Goal: Task Accomplishment & Management: Manage account settings

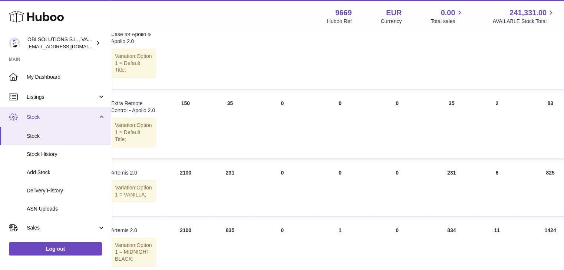
click at [30, 112] on link "Stock" at bounding box center [55, 117] width 111 height 20
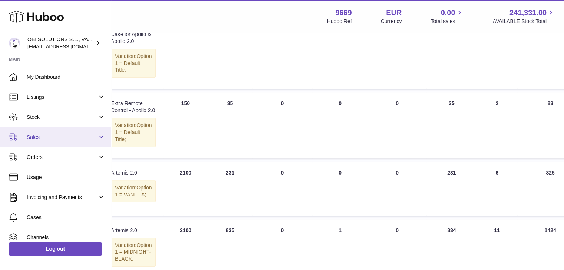
click at [39, 139] on span "Sales" at bounding box center [62, 136] width 71 height 7
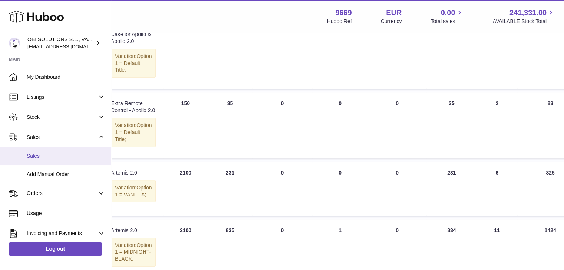
click at [42, 155] on span "Sales" at bounding box center [66, 155] width 79 height 7
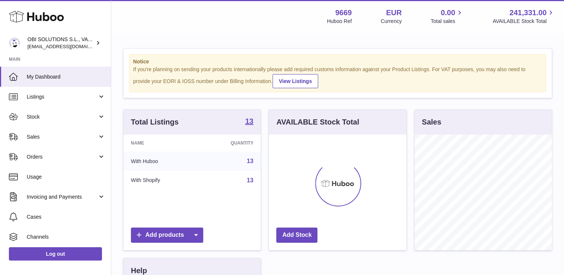
scroll to position [116, 138]
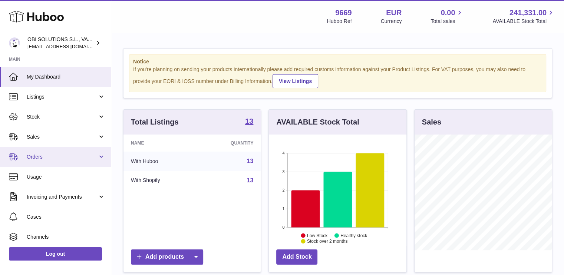
click at [42, 156] on span "Orders" at bounding box center [62, 157] width 71 height 7
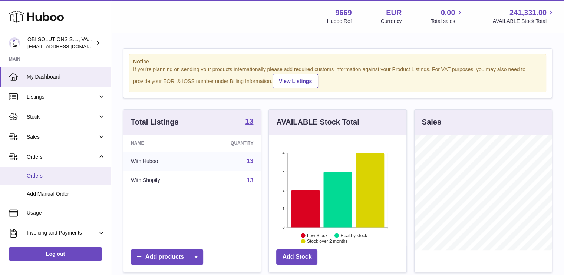
click at [45, 173] on span "Orders" at bounding box center [66, 175] width 79 height 7
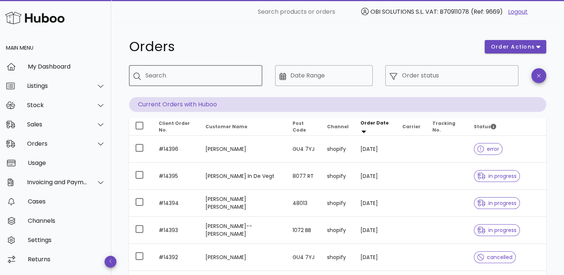
click at [231, 77] on input "Search" at bounding box center [200, 76] width 111 height 12
paste input "*****"
type input "*****"
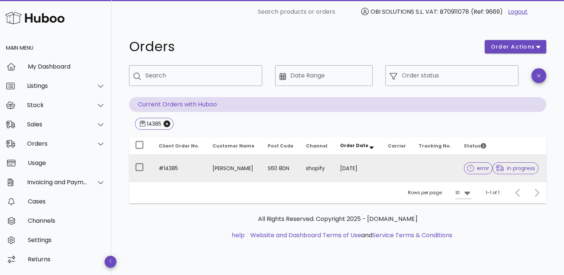
click at [413, 172] on td at bounding box center [436, 168] width 46 height 27
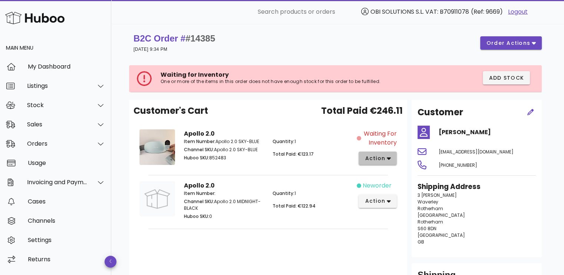
click at [372, 160] on span "action" at bounding box center [374, 159] width 21 height 8
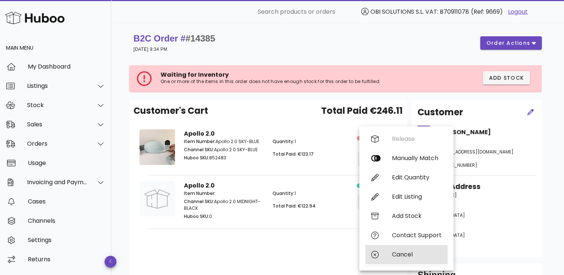
click at [400, 253] on div "Cancel" at bounding box center [417, 254] width 50 height 7
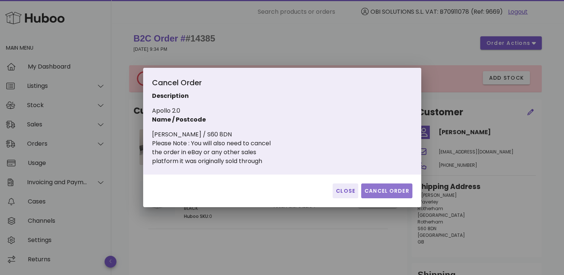
click at [375, 193] on span "Cancel Order" at bounding box center [386, 191] width 45 height 8
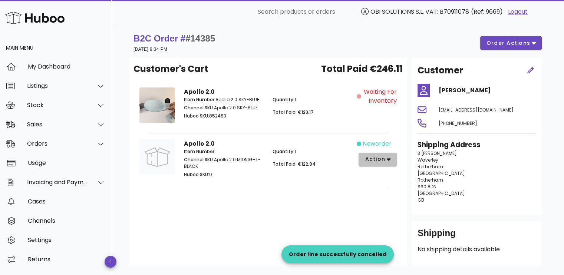
click at [378, 161] on span "action" at bounding box center [374, 159] width 21 height 8
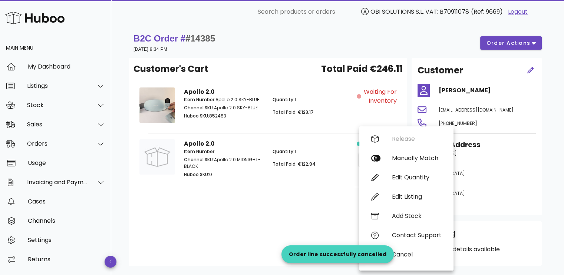
click at [304, 197] on div "Customer's Cart Total Paid €246.11 Apollo 2.0 Item Number: Apollo 2.0 SKY-BLUE …" at bounding box center [268, 162] width 278 height 208
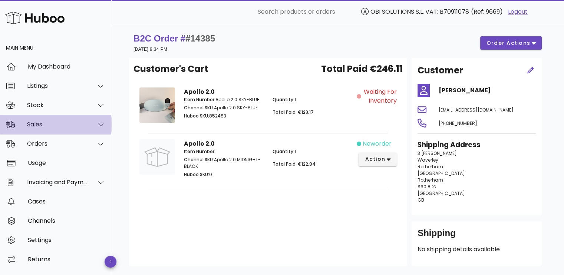
click at [46, 124] on div "Sales" at bounding box center [57, 124] width 60 height 7
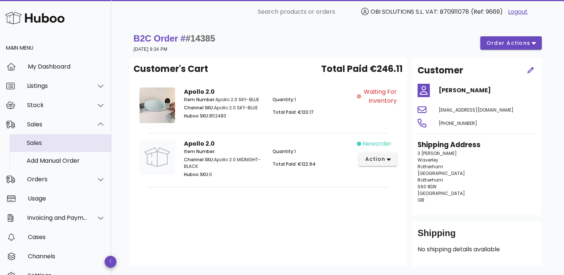
click at [49, 139] on div "Sales" at bounding box center [66, 143] width 79 height 16
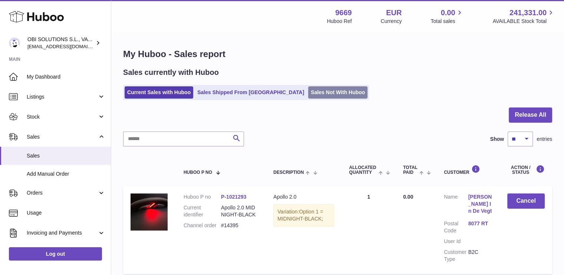
click at [310, 95] on link "Sales Not With Huboo" at bounding box center [337, 92] width 59 height 12
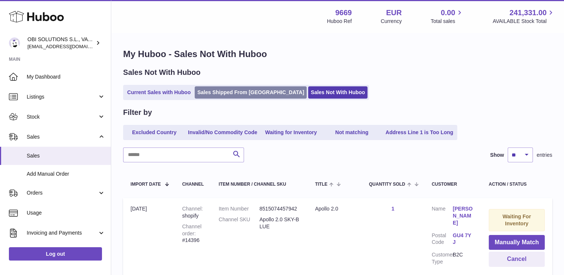
click at [212, 92] on link "Sales Shipped From [GEOGRAPHIC_DATA]" at bounding box center [251, 92] width 112 height 12
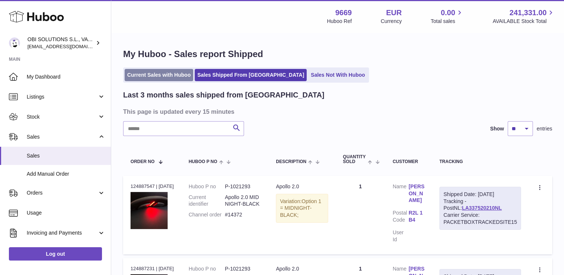
click at [169, 76] on link "Current Sales with Huboo" at bounding box center [159, 75] width 69 height 12
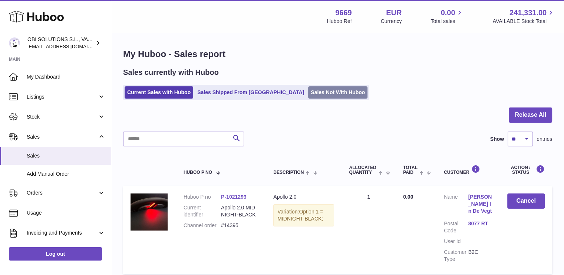
click at [308, 93] on link "Sales Not With Huboo" at bounding box center [337, 92] width 59 height 12
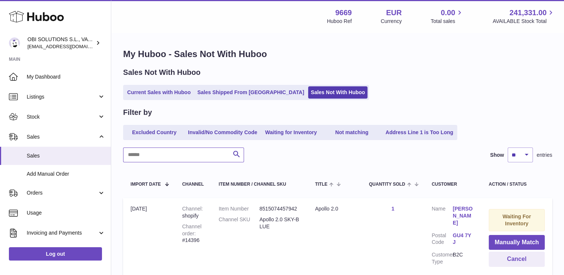
click at [180, 154] on input "text" at bounding box center [183, 155] width 121 height 15
paste input "*****"
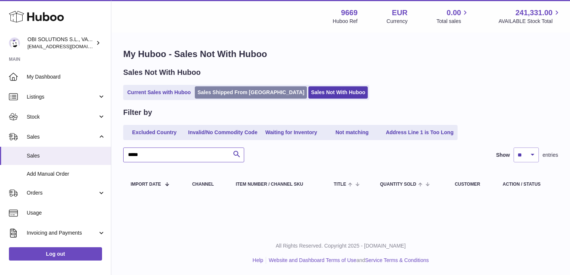
type input "*****"
click at [227, 92] on link "Sales Shipped From [GEOGRAPHIC_DATA]" at bounding box center [251, 92] width 112 height 12
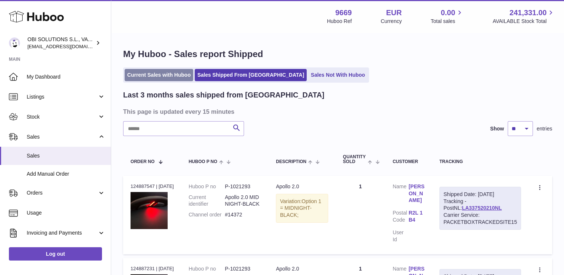
click at [165, 75] on link "Current Sales with Huboo" at bounding box center [159, 75] width 69 height 12
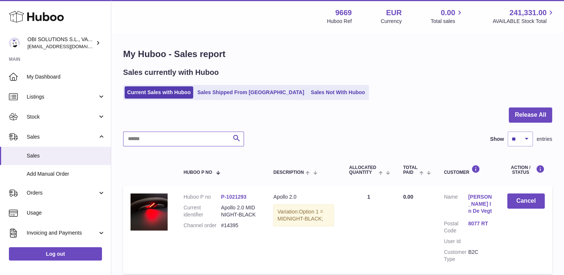
click at [167, 139] on input "text" at bounding box center [183, 139] width 121 height 15
paste input "*****"
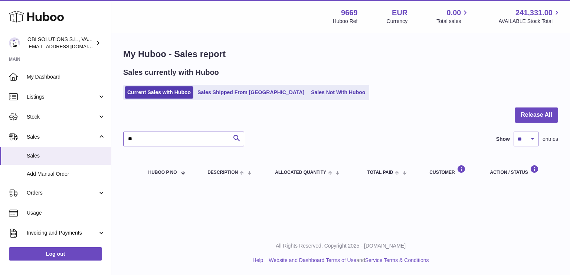
type input "*"
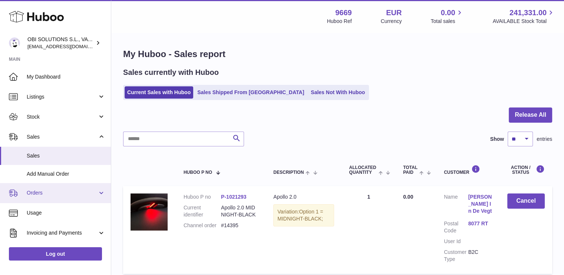
click at [58, 189] on span "Orders" at bounding box center [62, 192] width 71 height 7
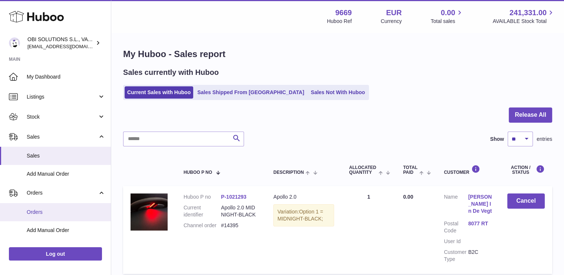
click at [55, 206] on link "Orders" at bounding box center [55, 212] width 111 height 18
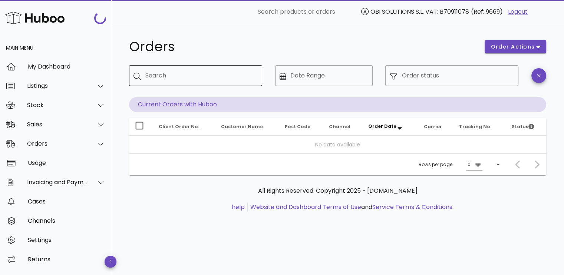
click at [212, 70] on input "Search" at bounding box center [200, 76] width 111 height 12
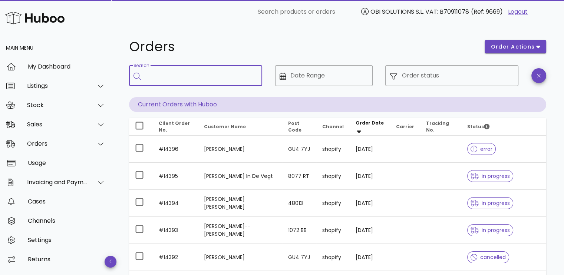
paste input "*****"
type input "*****"
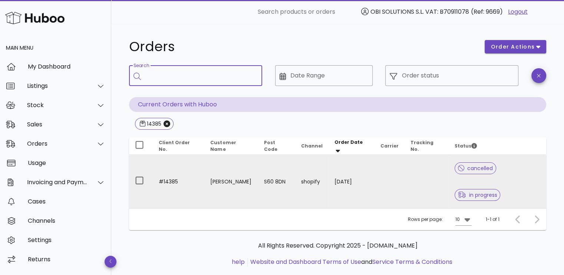
click at [390, 168] on td at bounding box center [389, 181] width 30 height 53
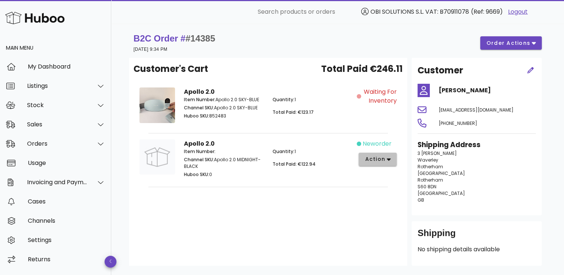
click at [387, 161] on icon "button" at bounding box center [389, 159] width 4 height 7
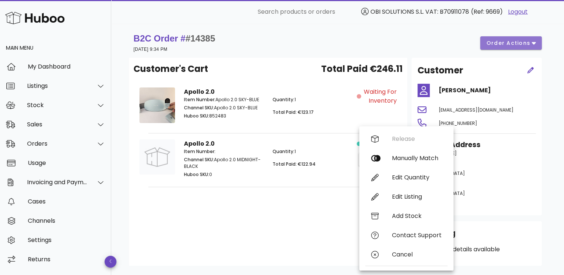
click at [529, 49] on button "order actions" at bounding box center [511, 42] width 62 height 13
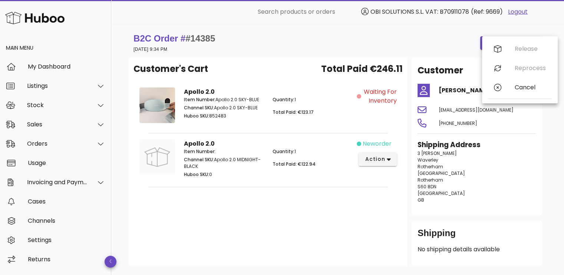
click at [303, 200] on div "Customer's Cart Total Paid €246.11 Apollo 2.0 Item Number: Apollo 2.0 SKY-BLUE …" at bounding box center [268, 162] width 278 height 208
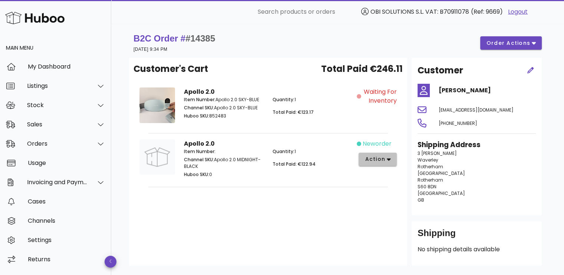
click at [373, 158] on span "action" at bounding box center [374, 159] width 21 height 8
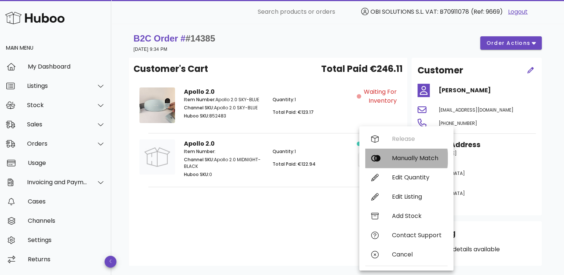
click at [410, 155] on div "Manually Match" at bounding box center [417, 158] width 50 height 7
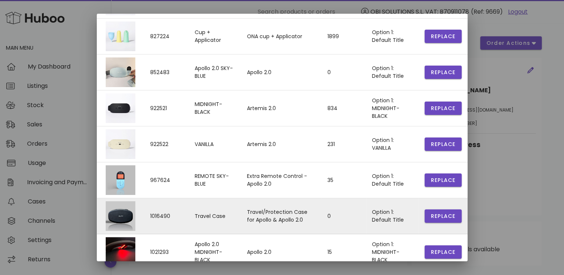
scroll to position [178, 0]
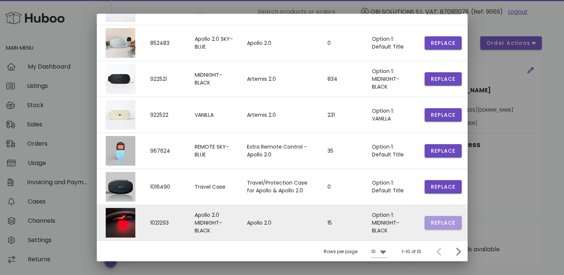
click at [430, 221] on span "Replace" at bounding box center [442, 223] width 25 height 8
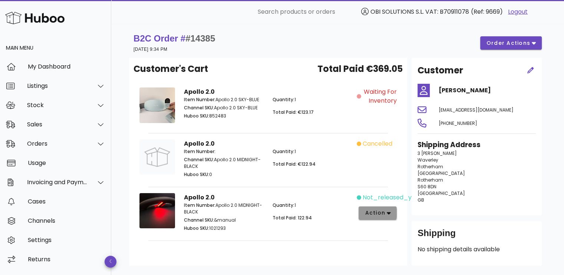
click at [376, 213] on span "action" at bounding box center [374, 213] width 21 height 8
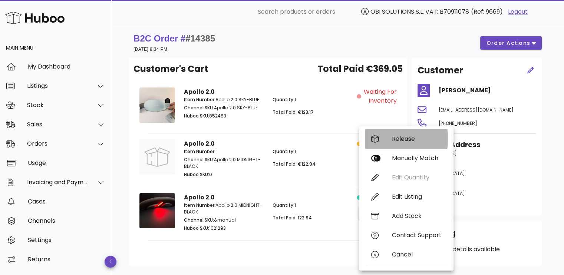
click at [397, 140] on div "Release" at bounding box center [417, 138] width 50 height 7
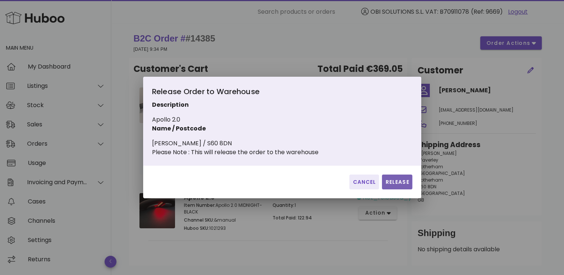
click at [395, 186] on span "Release" at bounding box center [397, 182] width 24 height 8
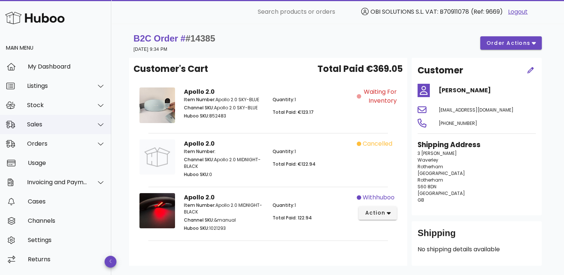
click at [58, 119] on div "Sales" at bounding box center [55, 124] width 111 height 19
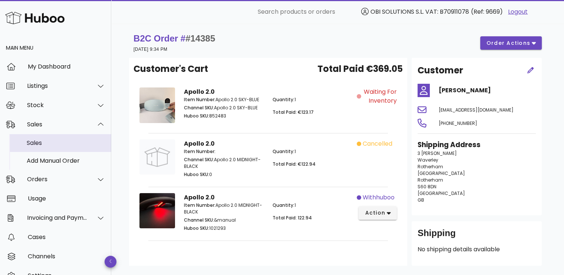
click at [57, 149] on div "Sales" at bounding box center [66, 143] width 79 height 16
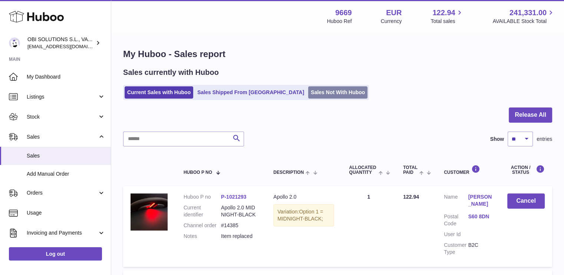
click at [308, 93] on link "Sales Not With Huboo" at bounding box center [337, 92] width 59 height 12
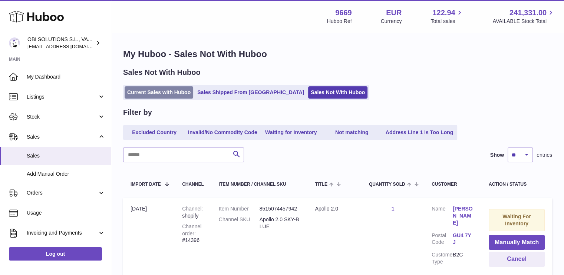
click at [162, 90] on link "Current Sales with Huboo" at bounding box center [159, 92] width 69 height 12
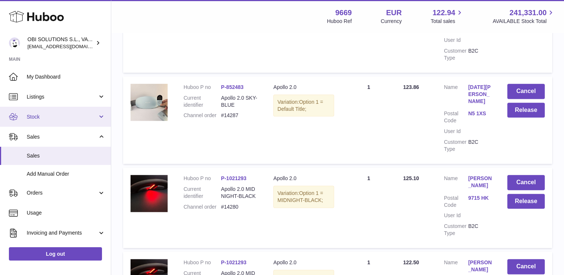
scroll to position [37, 0]
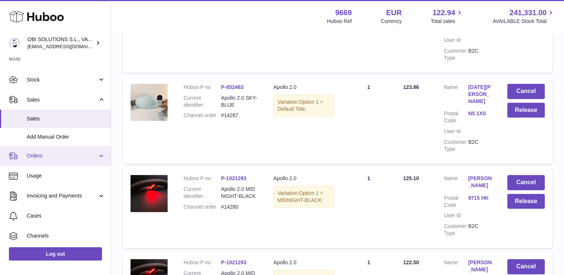
click at [73, 149] on link "Orders" at bounding box center [55, 156] width 111 height 20
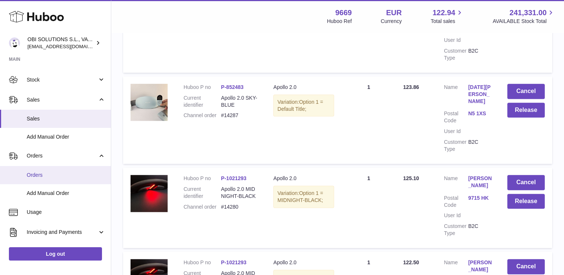
click at [65, 179] on link "Orders" at bounding box center [55, 175] width 111 height 18
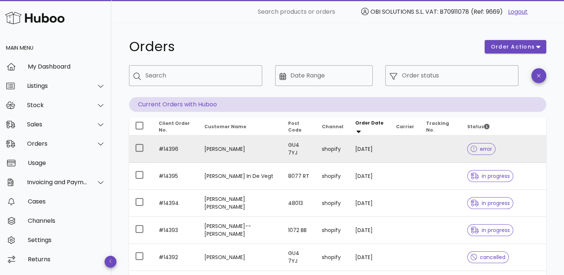
click at [236, 156] on td "[PERSON_NAME]" at bounding box center [240, 149] width 84 height 27
